Goal: Information Seeking & Learning: Learn about a topic

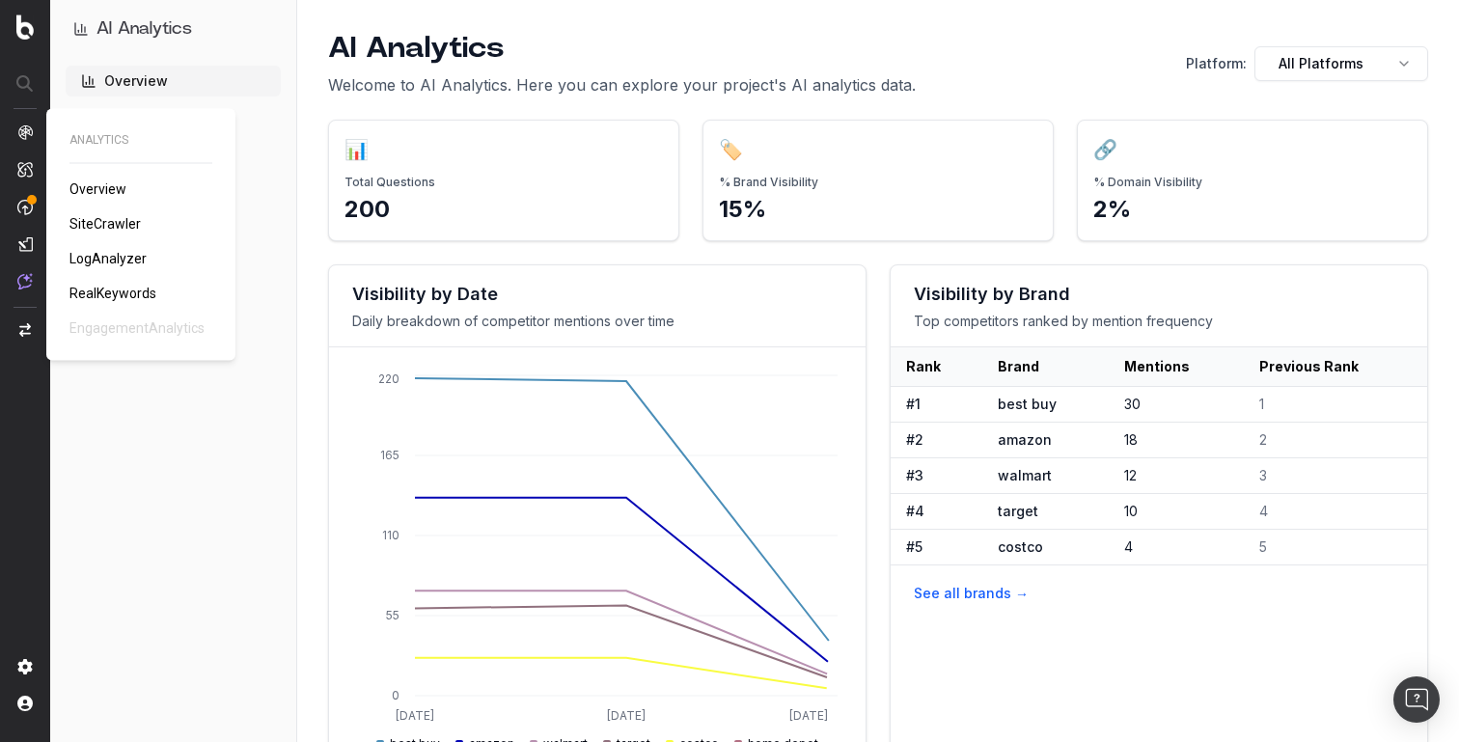
click at [89, 217] on span "SiteCrawler" at bounding box center [104, 223] width 71 height 15
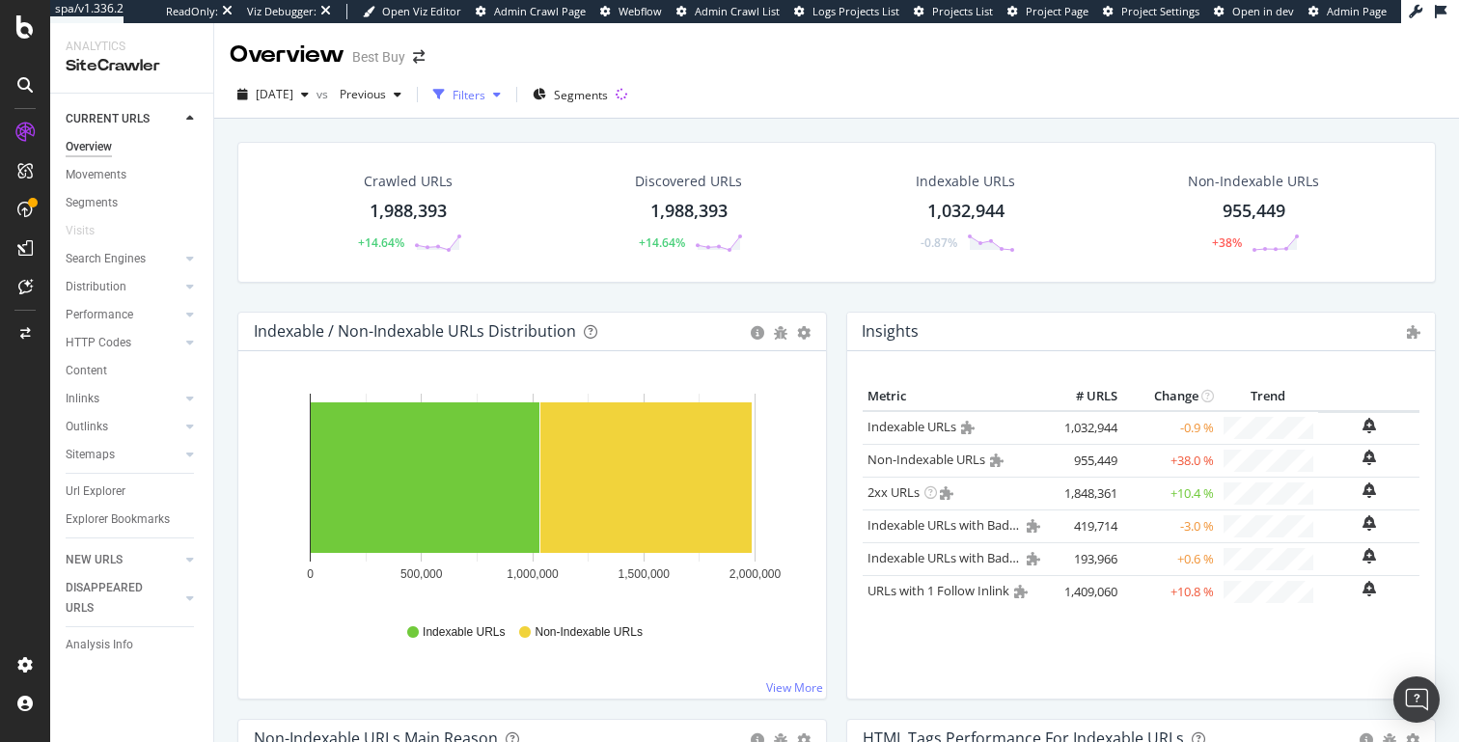
click at [485, 96] on div "Filters" at bounding box center [469, 95] width 33 height 16
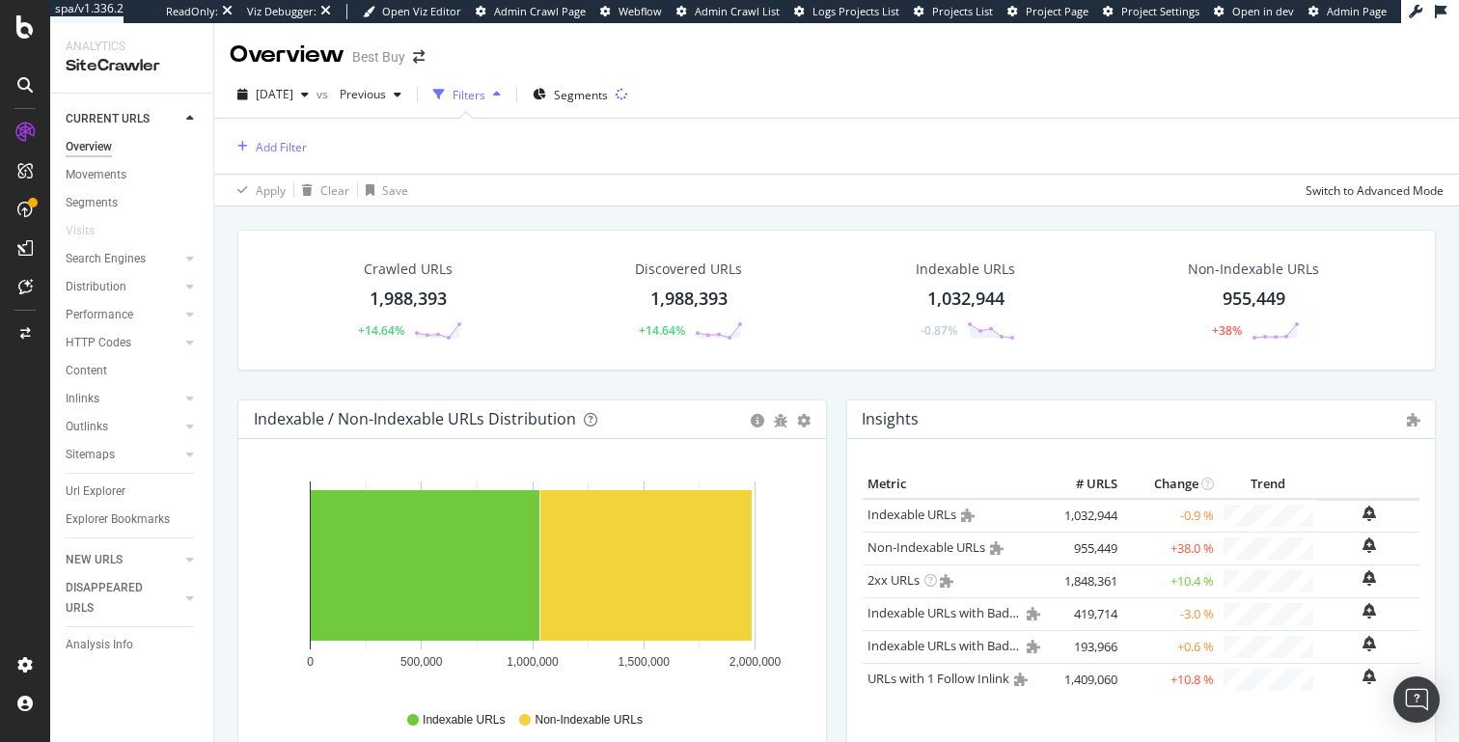
click at [485, 96] on div "Filters" at bounding box center [469, 95] width 33 height 16
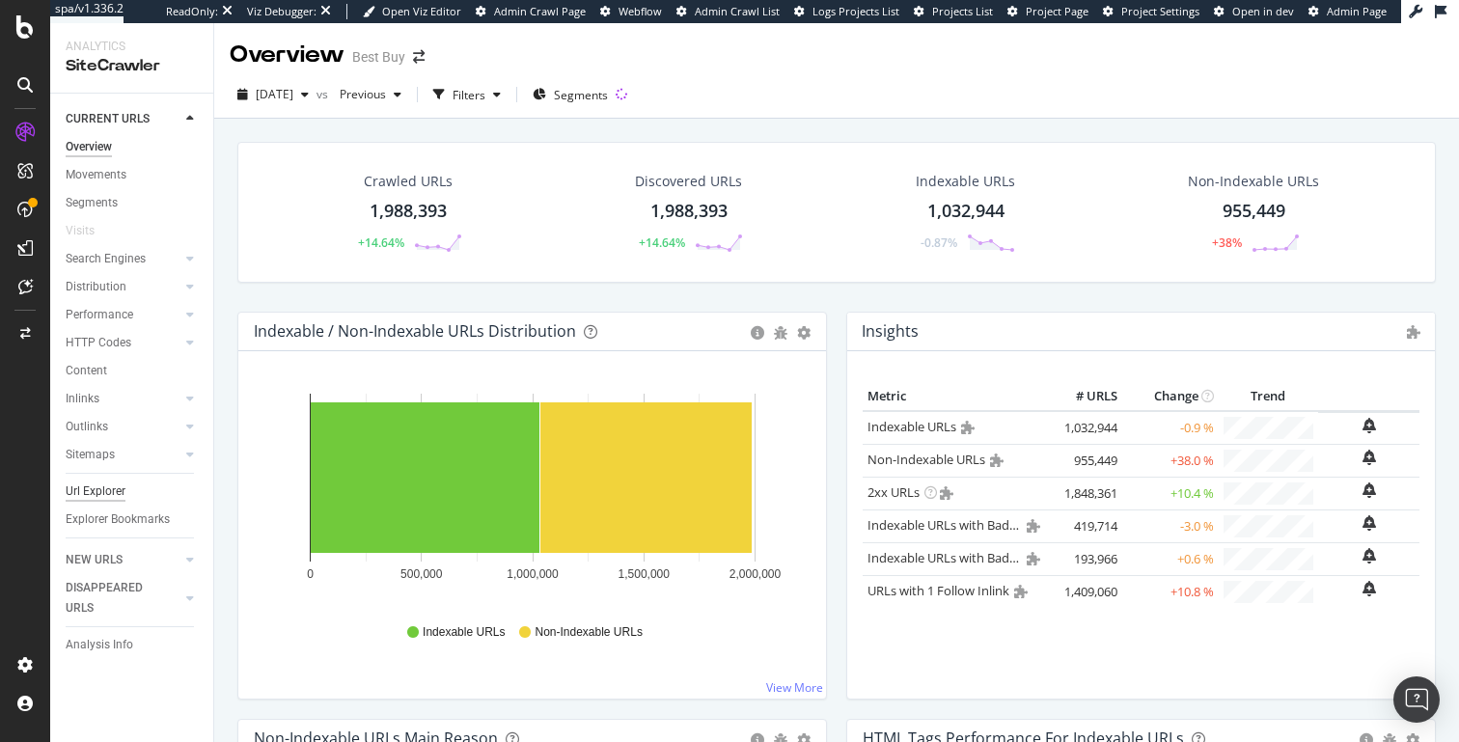
click at [106, 498] on div "Url Explorer" at bounding box center [96, 492] width 60 height 20
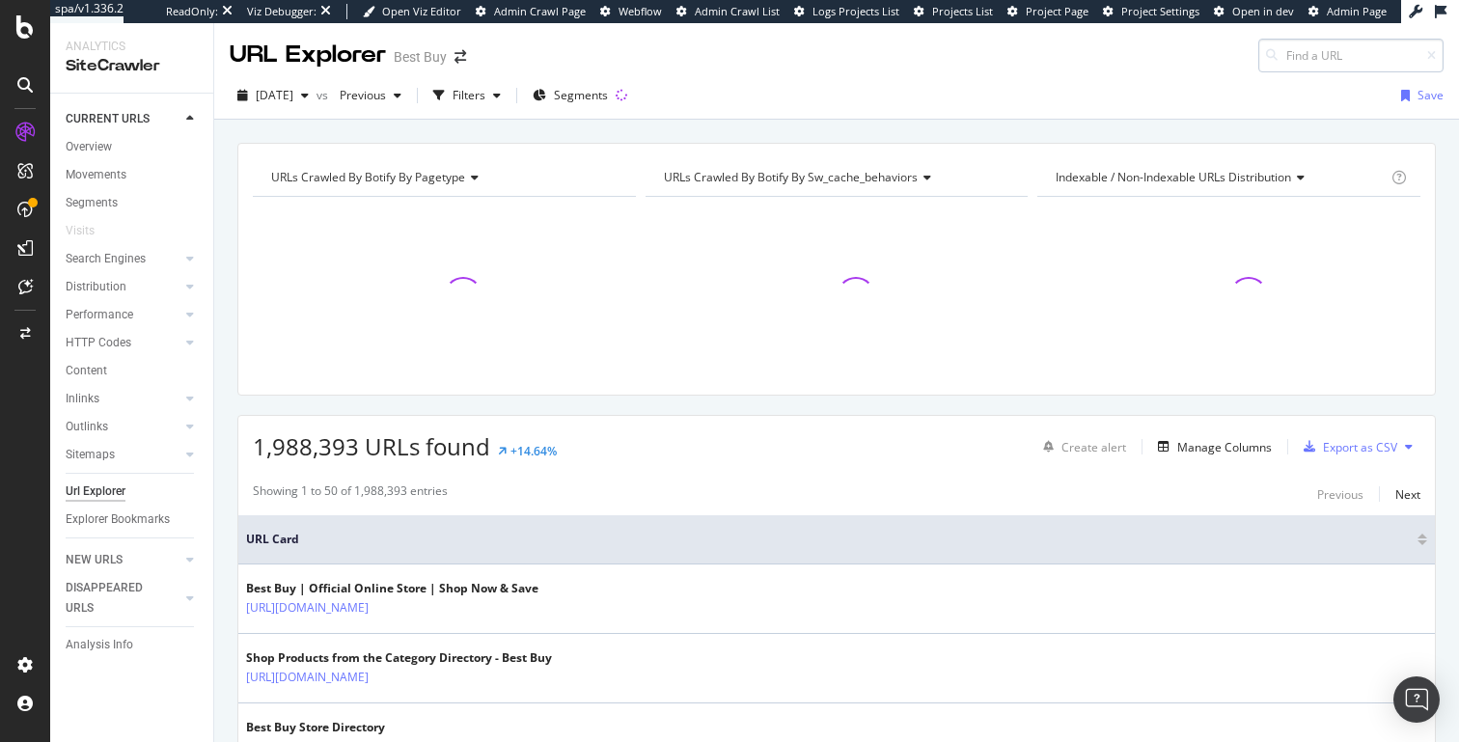
click at [1320, 53] on input at bounding box center [1350, 56] width 185 height 34
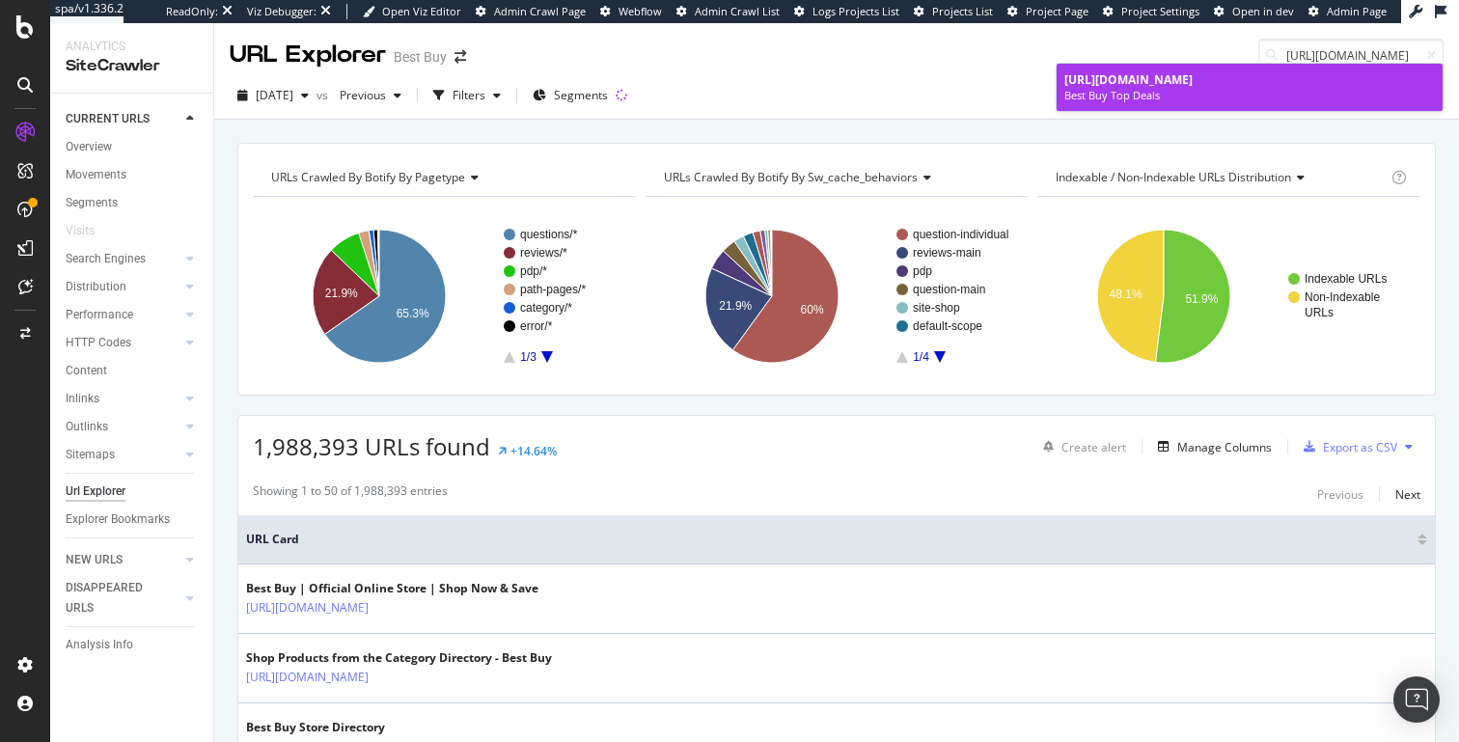
type input "https://www.bestbuy.com/top-deals"
click at [1175, 90] on div "Best Buy Top Deals" at bounding box center [1250, 95] width 371 height 15
